Goal: Navigation & Orientation: Find specific page/section

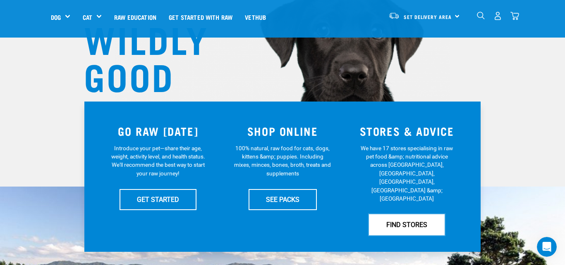
click at [403, 215] on link "FIND STORES" at bounding box center [407, 225] width 76 height 21
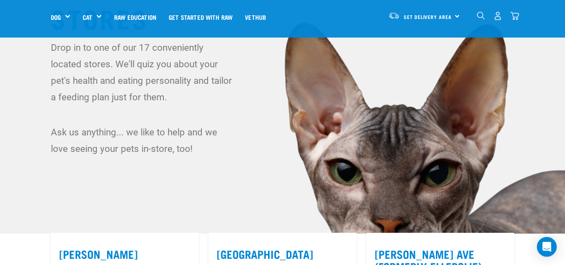
scroll to position [24, 0]
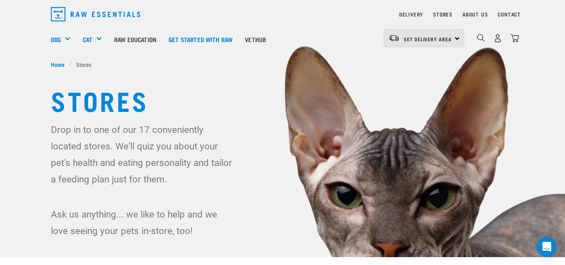
click at [524, 151] on img at bounding box center [282, 145] width 565 height 339
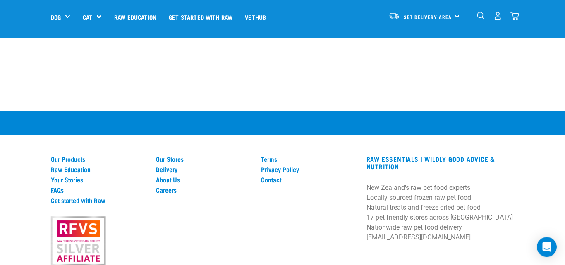
scroll to position [1648, 0]
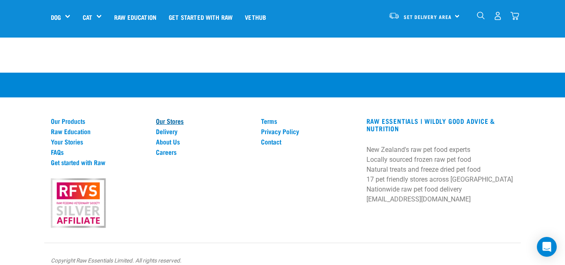
click at [175, 117] on link "Our Stores" at bounding box center [203, 120] width 95 height 7
